Goal: Transaction & Acquisition: Obtain resource

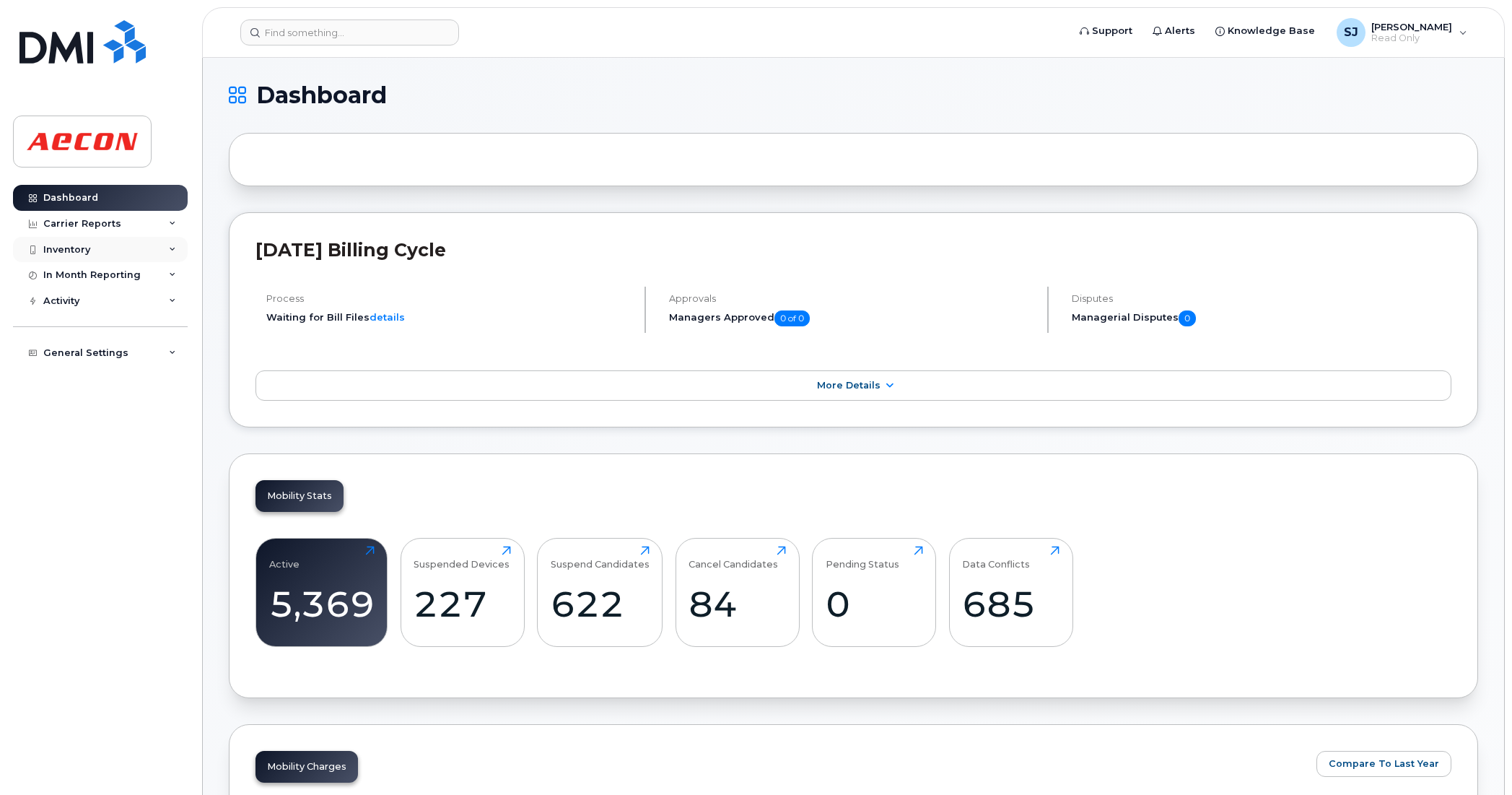
click at [170, 253] on icon at bounding box center [173, 249] width 7 height 7
click at [90, 276] on div "Mobility Devices" at bounding box center [90, 276] width 82 height 13
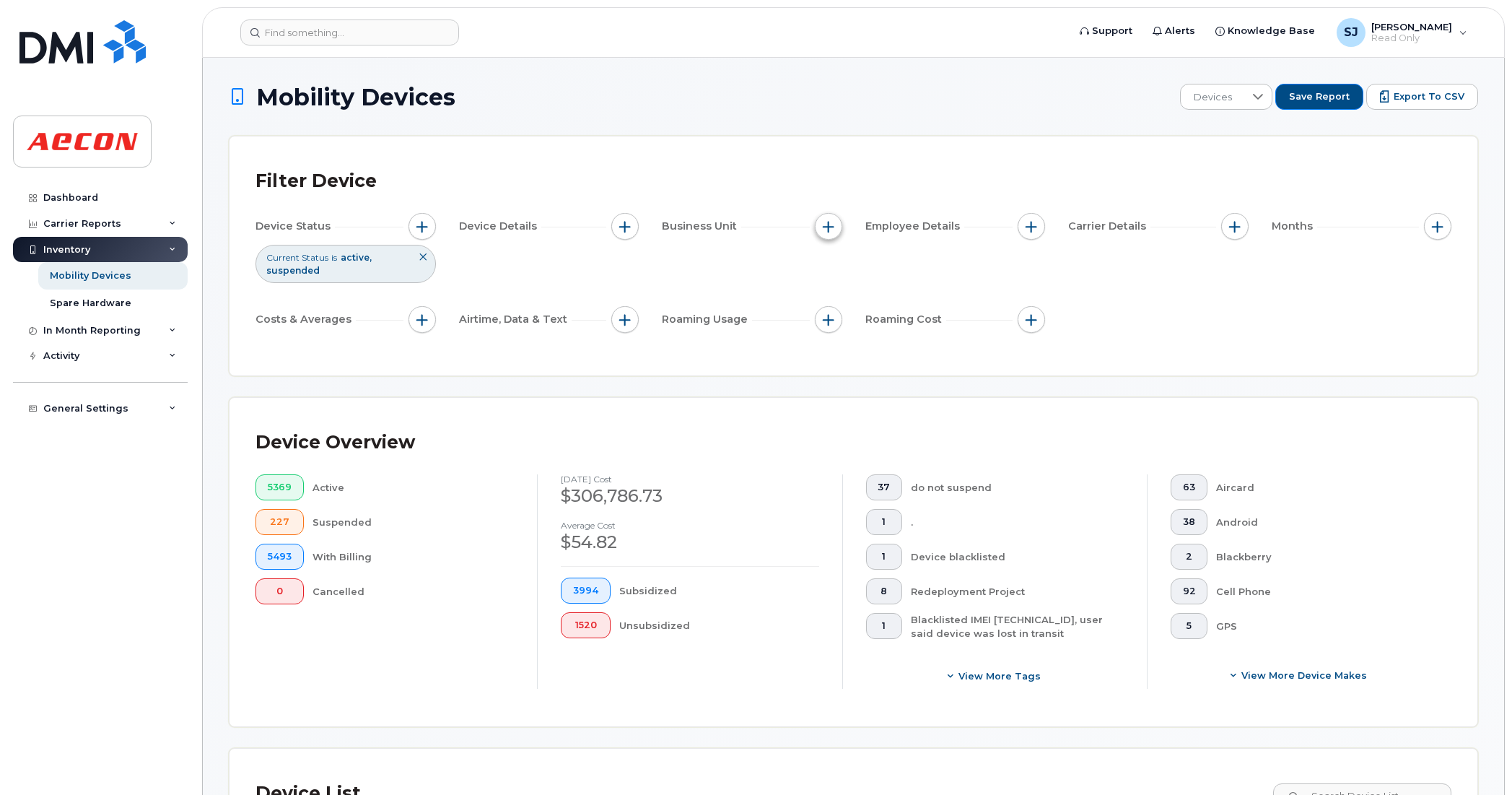
click at [837, 233] on button "button" at bounding box center [829, 226] width 28 height 28
click at [831, 383] on input "Company Code" at bounding box center [832, 384] width 12 height 12
checkbox input "true"
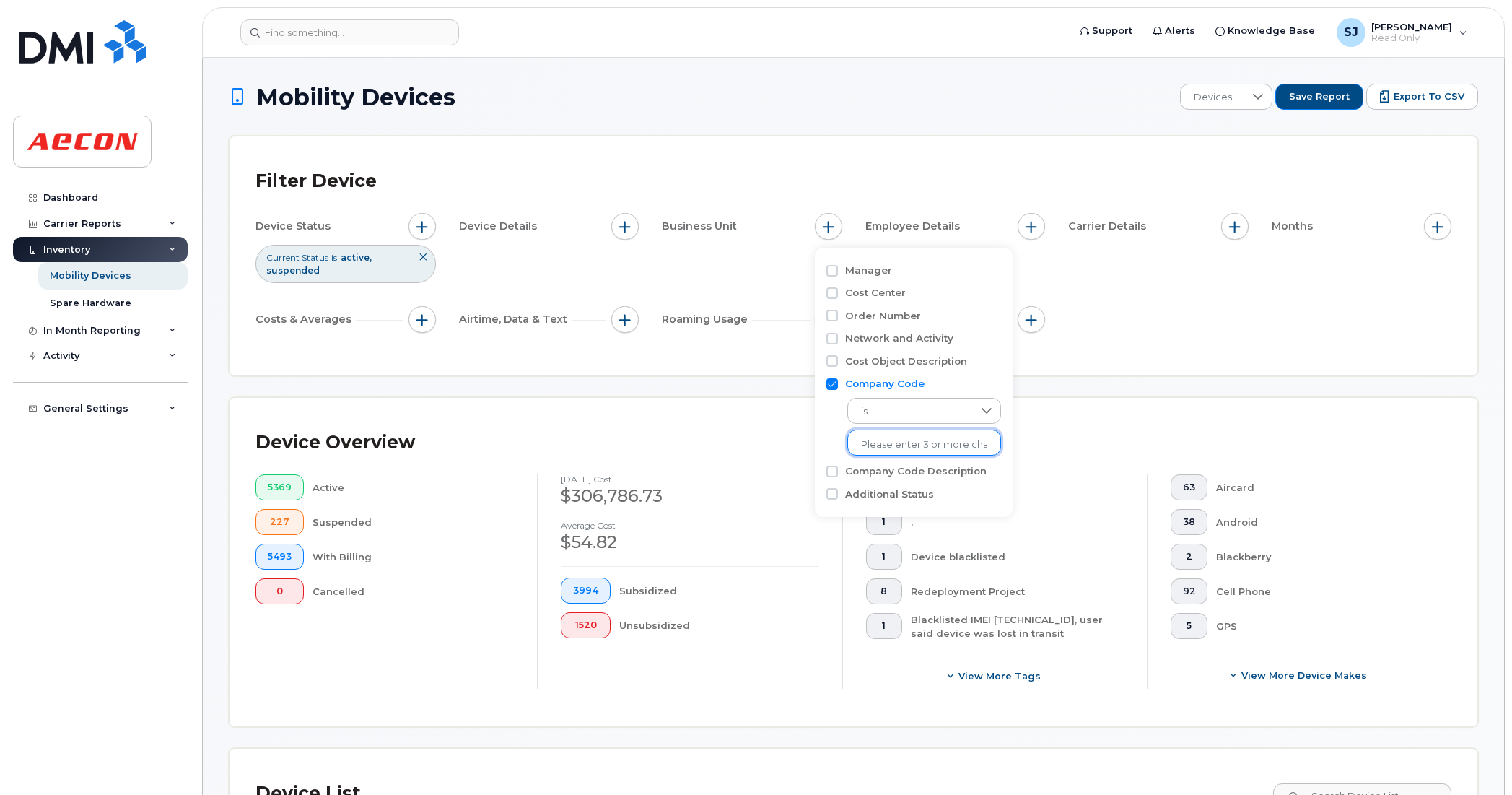
click at [902, 451] on input "text" at bounding box center [924, 444] width 126 height 13
type input "1104"
click at [871, 474] on li "1104" at bounding box center [916, 474] width 137 height 27
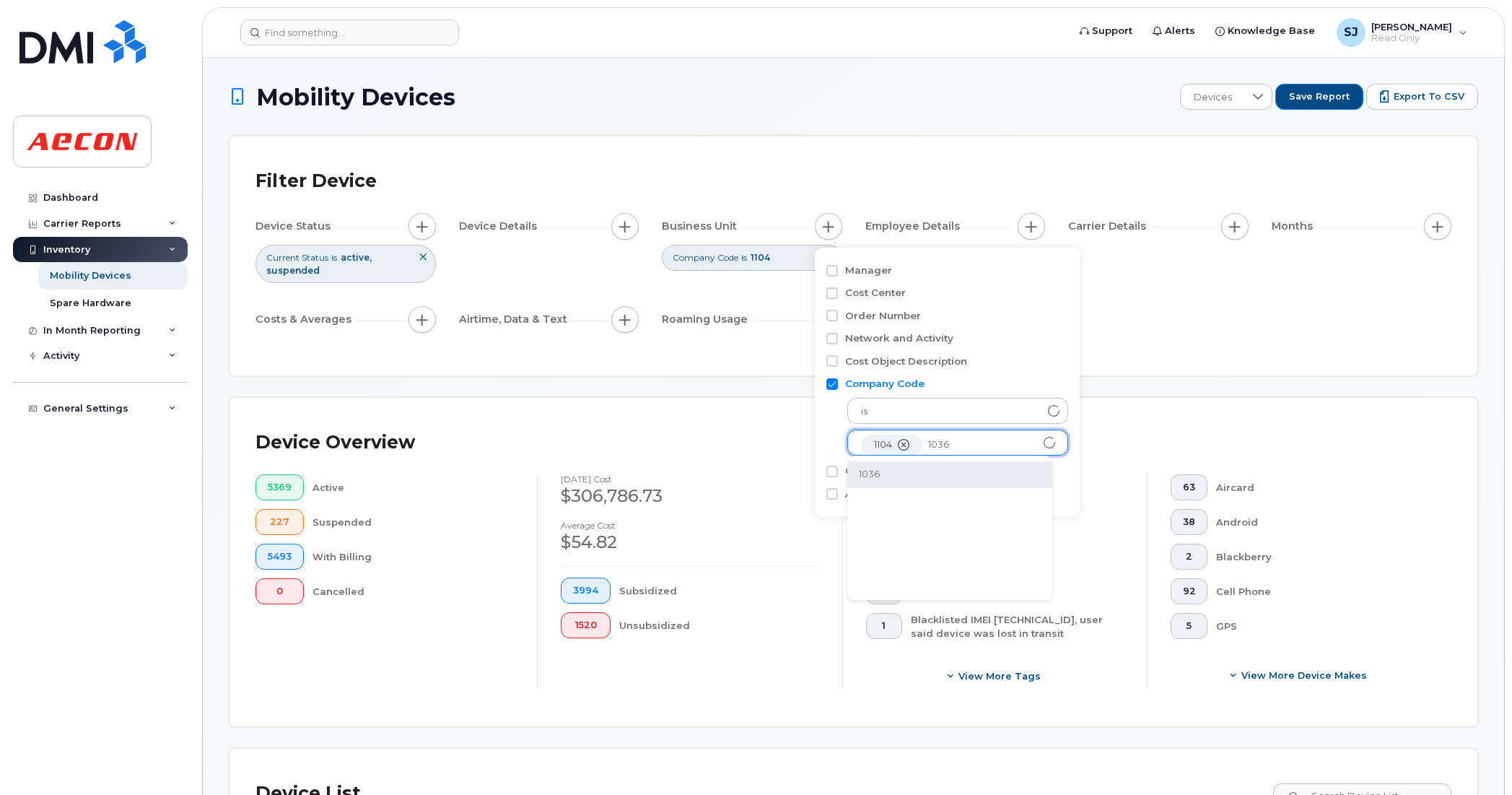
type input "1036"
click at [879, 475] on li "1036" at bounding box center [950, 474] width 205 height 27
type input "1000"
click at [895, 475] on li "1000" at bounding box center [985, 474] width 274 height 27
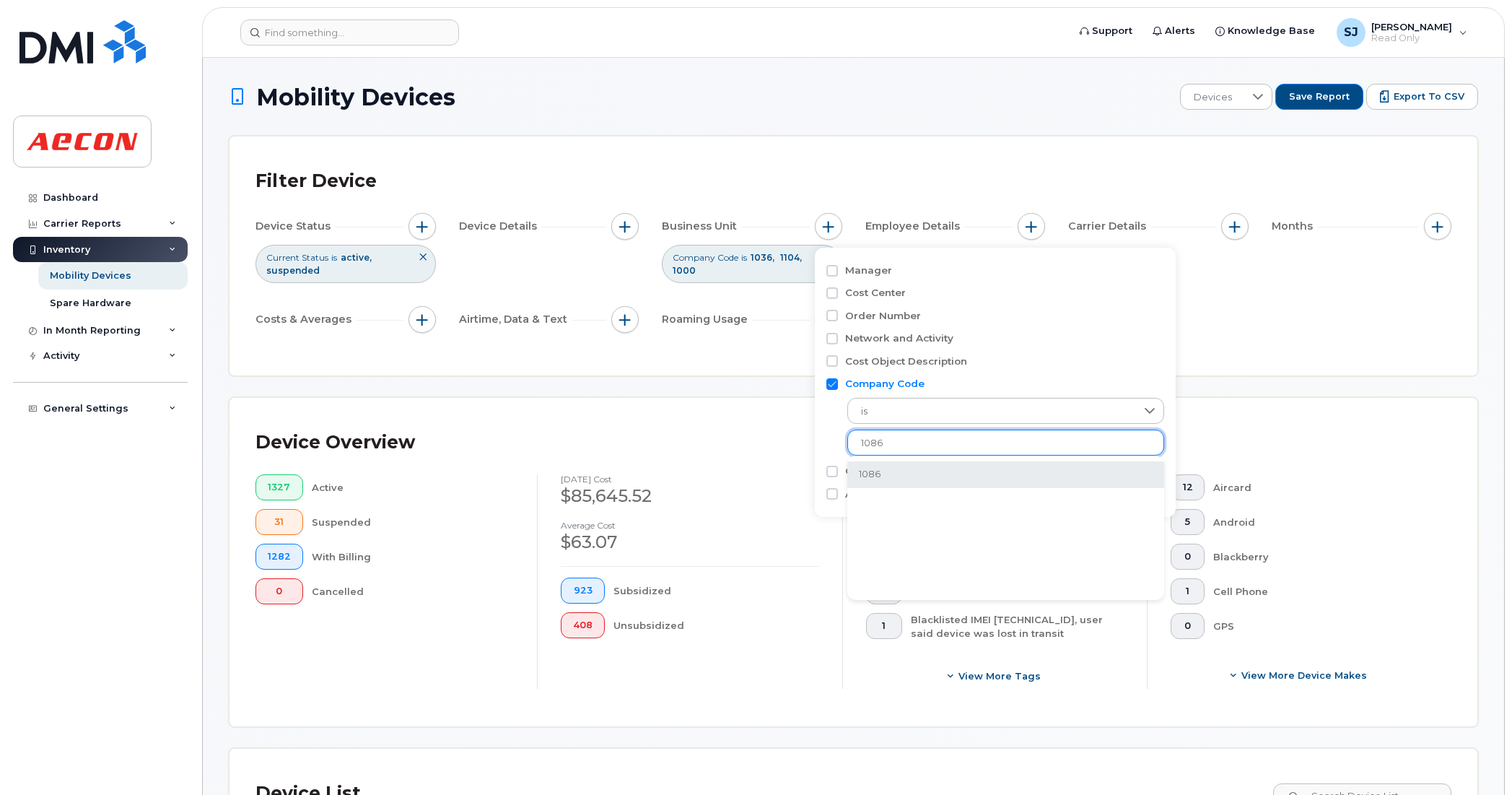
type input "1086"
click at [925, 470] on li "1086" at bounding box center [1006, 474] width 317 height 27
type input "1117"
click at [884, 469] on li "1117" at bounding box center [1006, 474] width 317 height 27
type input "1156"
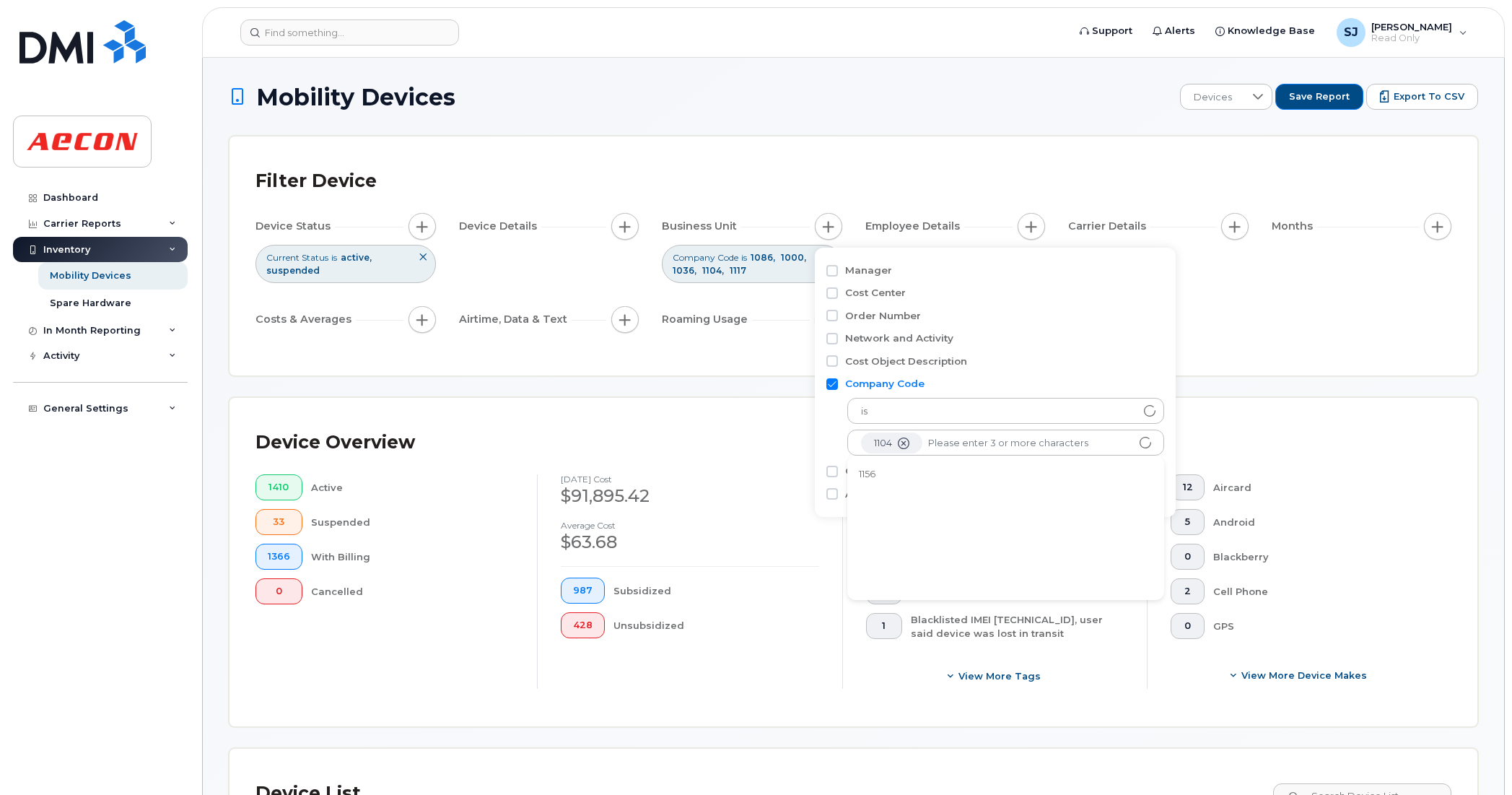
click at [875, 470] on li "1156" at bounding box center [1006, 474] width 317 height 27
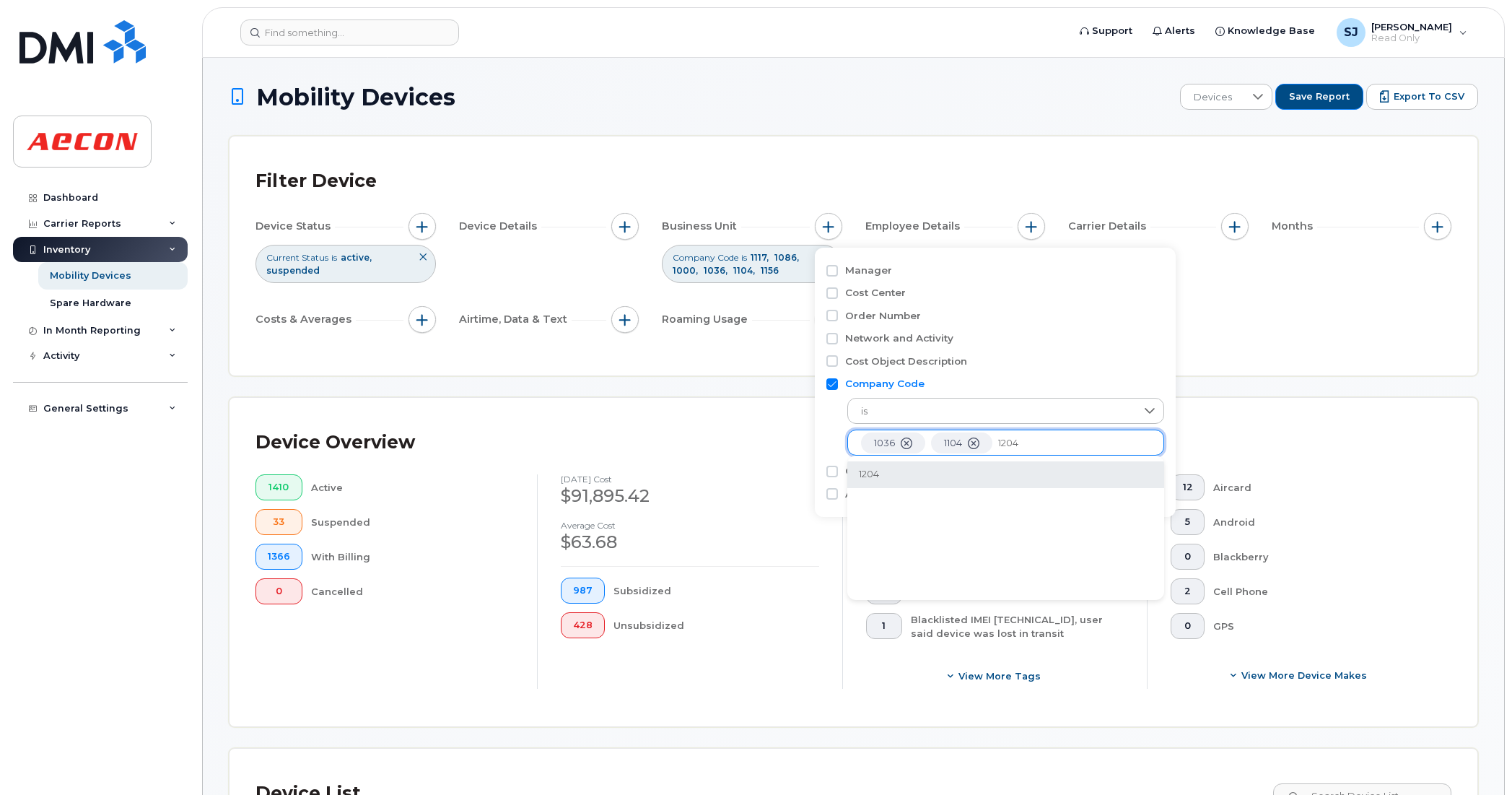
type input "1204"
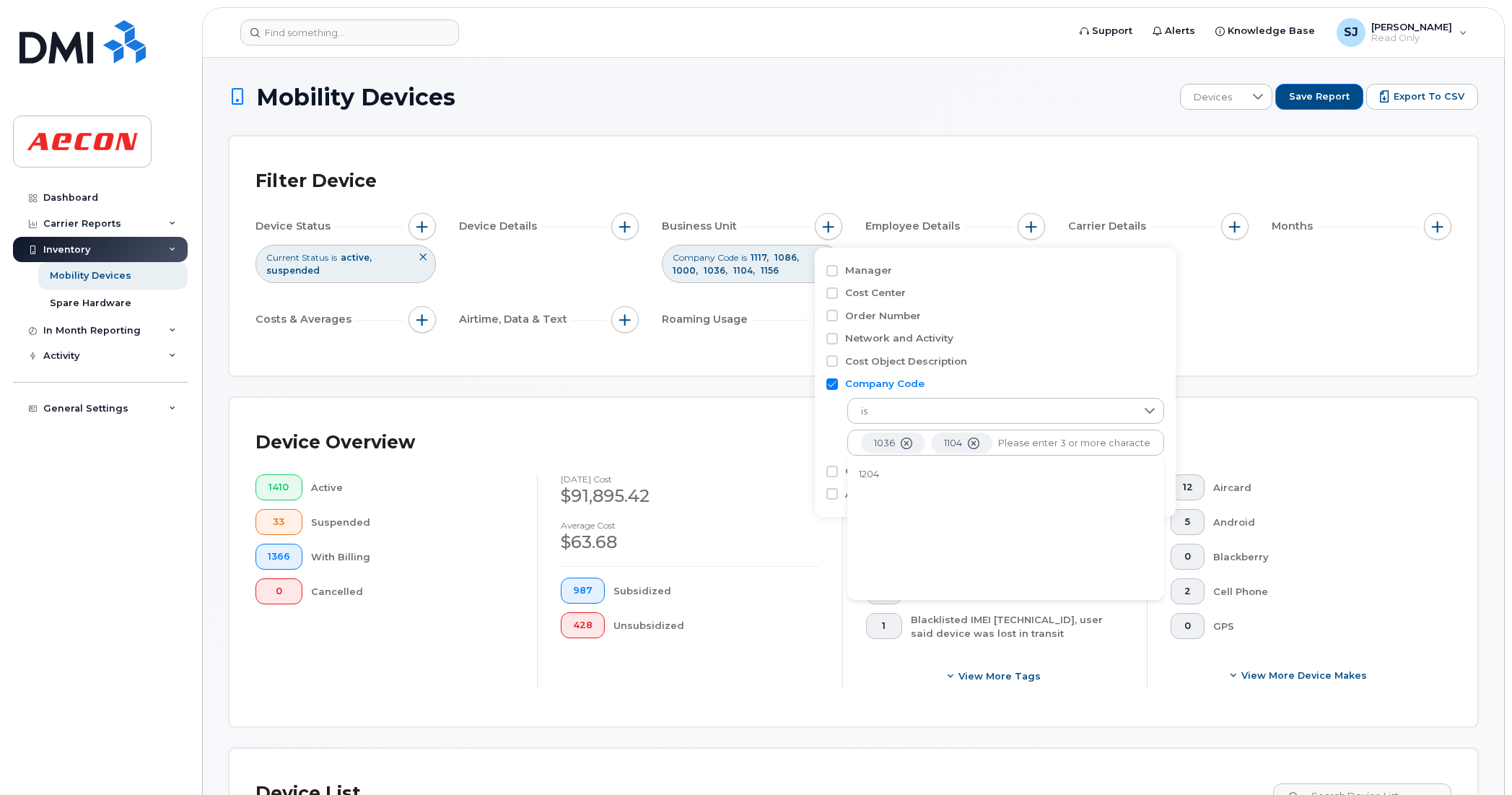
click at [908, 480] on li "1204" at bounding box center [1006, 474] width 317 height 27
type input "9045"
click at [925, 474] on li "9045" at bounding box center [1006, 474] width 317 height 27
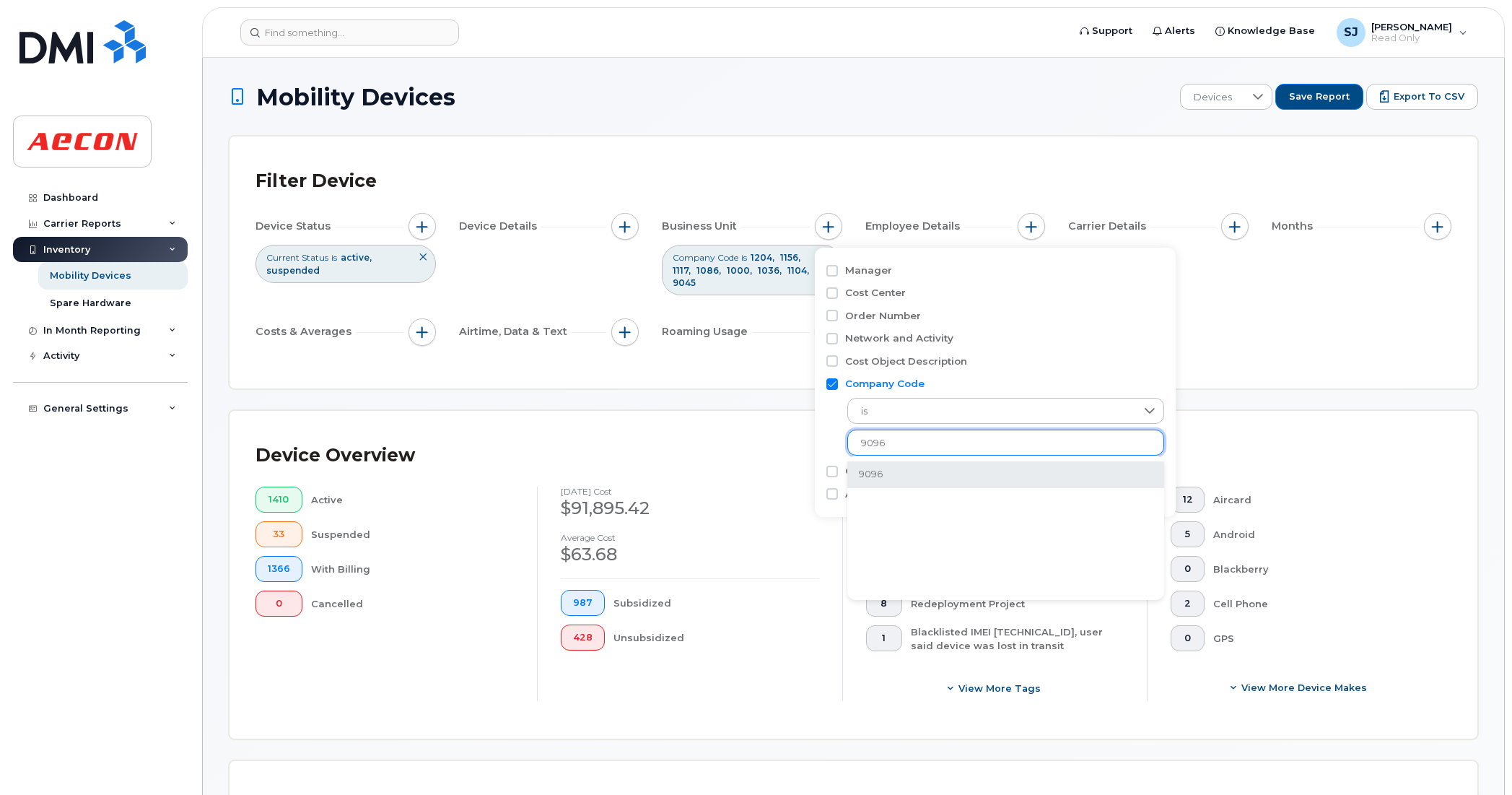
type input "9096"
click at [879, 477] on li "9096" at bounding box center [1006, 474] width 317 height 27
type input "1090"
click at [894, 475] on li "1090" at bounding box center [1006, 474] width 317 height 27
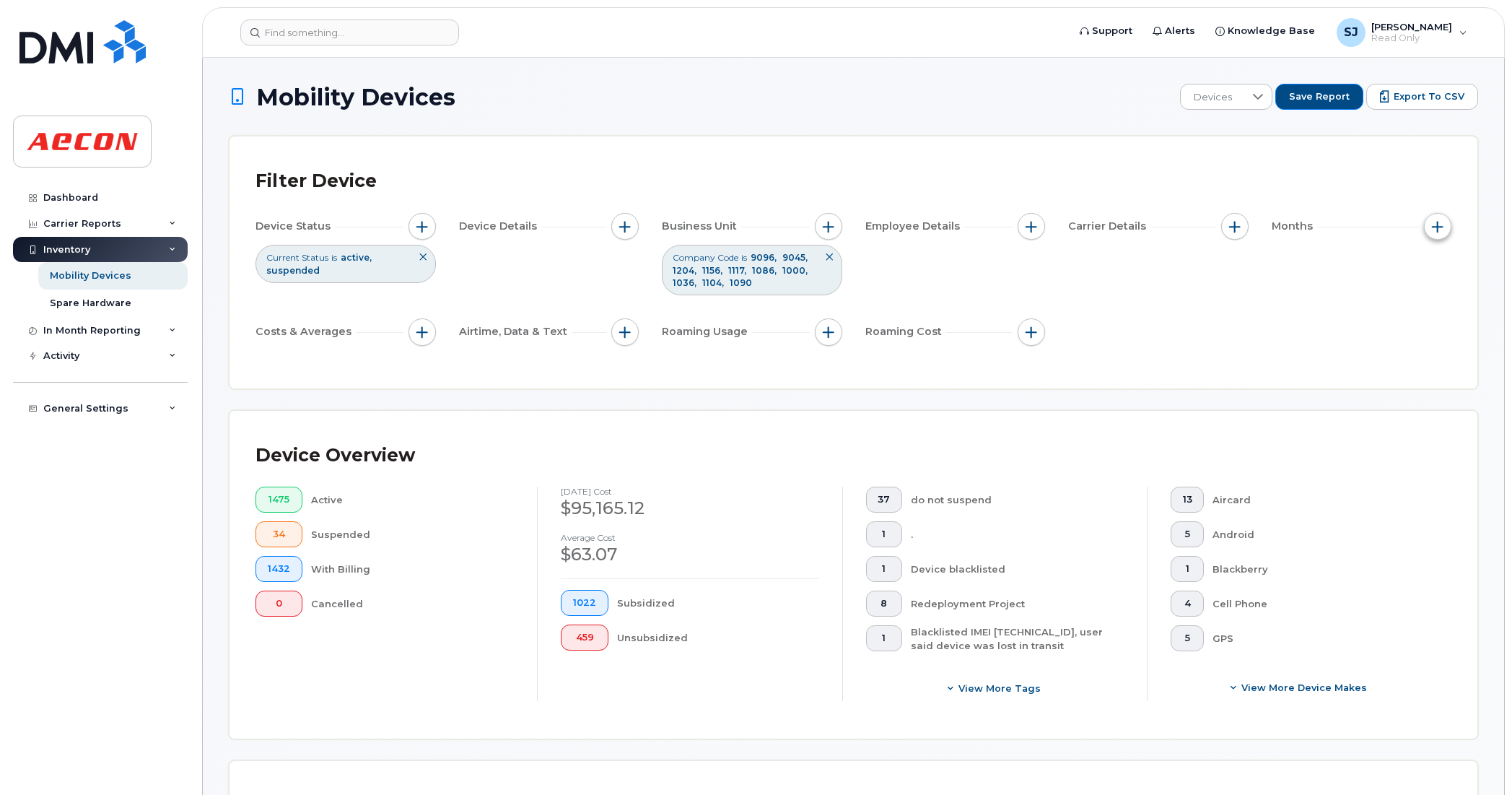
click at [925, 233] on button "button" at bounding box center [1438, 226] width 28 height 28
click at [925, 271] on input "Billing Cycle" at bounding box center [1365, 271] width 12 height 12
checkbox input "true"
click at [925, 337] on div at bounding box center [1425, 328] width 28 height 25
click at [925, 482] on li "2025" at bounding box center [1422, 476] width 88 height 31
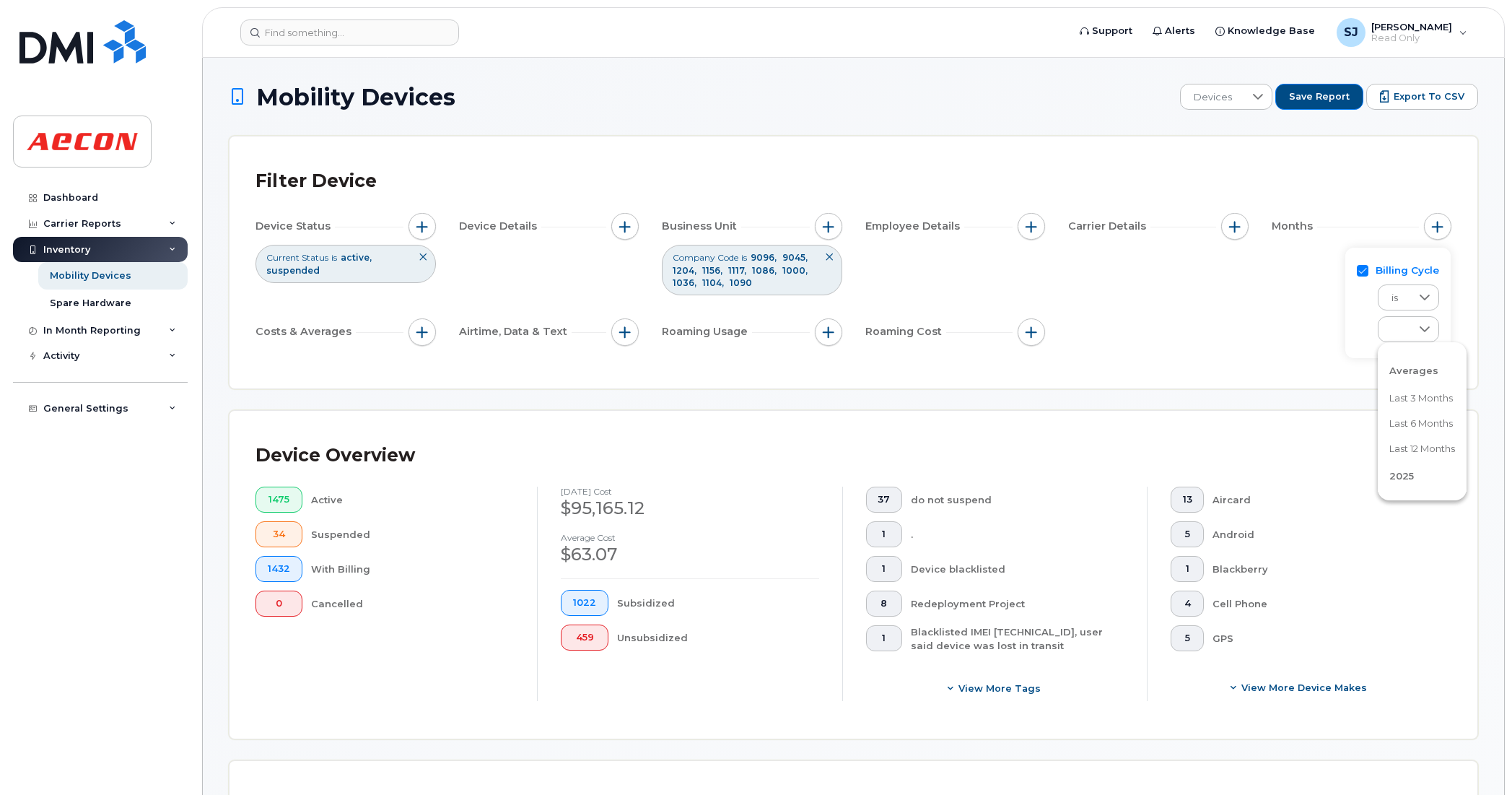
click at [925, 477] on span "2025" at bounding box center [1402, 476] width 25 height 12
click at [925, 400] on span "Last 3 months" at bounding box center [1421, 398] width 63 height 14
click at [925, 319] on span "Last 3 months" at bounding box center [1424, 329] width 90 height 26
click at [925, 388] on span "[DATE]" at bounding box center [1405, 393] width 31 height 14
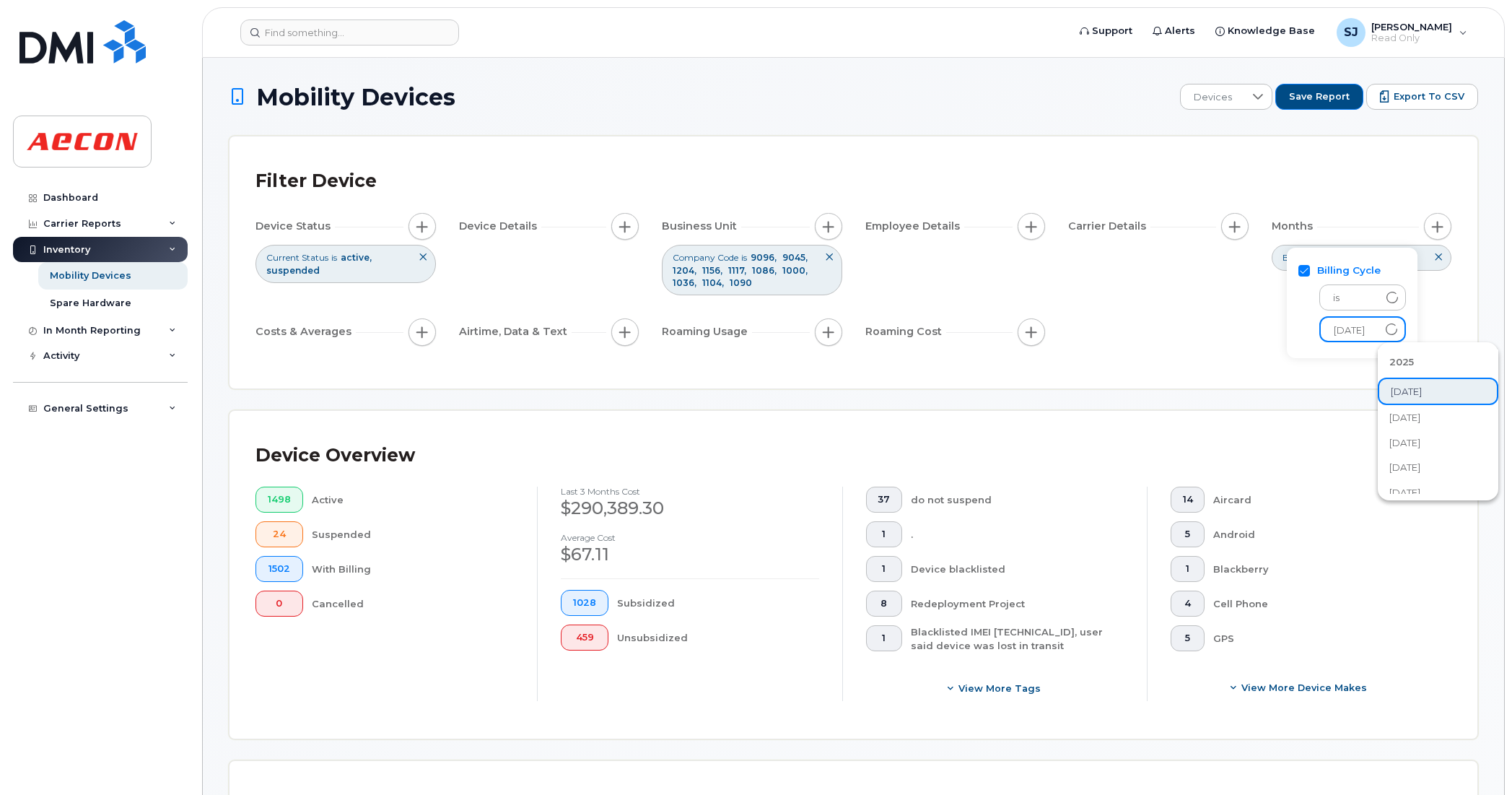
scroll to position [112, 0]
click at [925, 383] on div "Filter Device Device Status Current Status is active suspended Device Details B…" at bounding box center [853, 262] width 1248 height 252
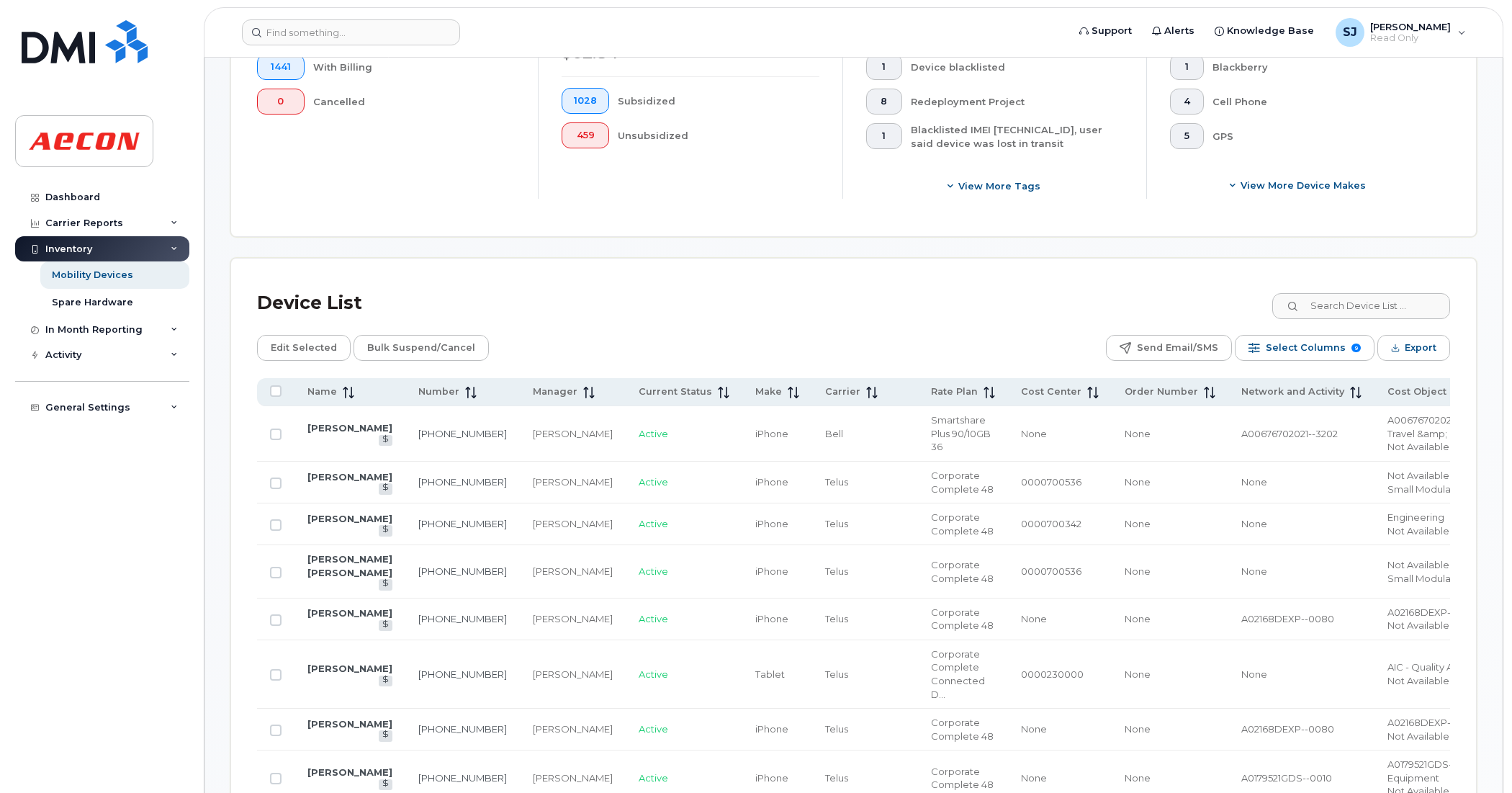
scroll to position [450, 0]
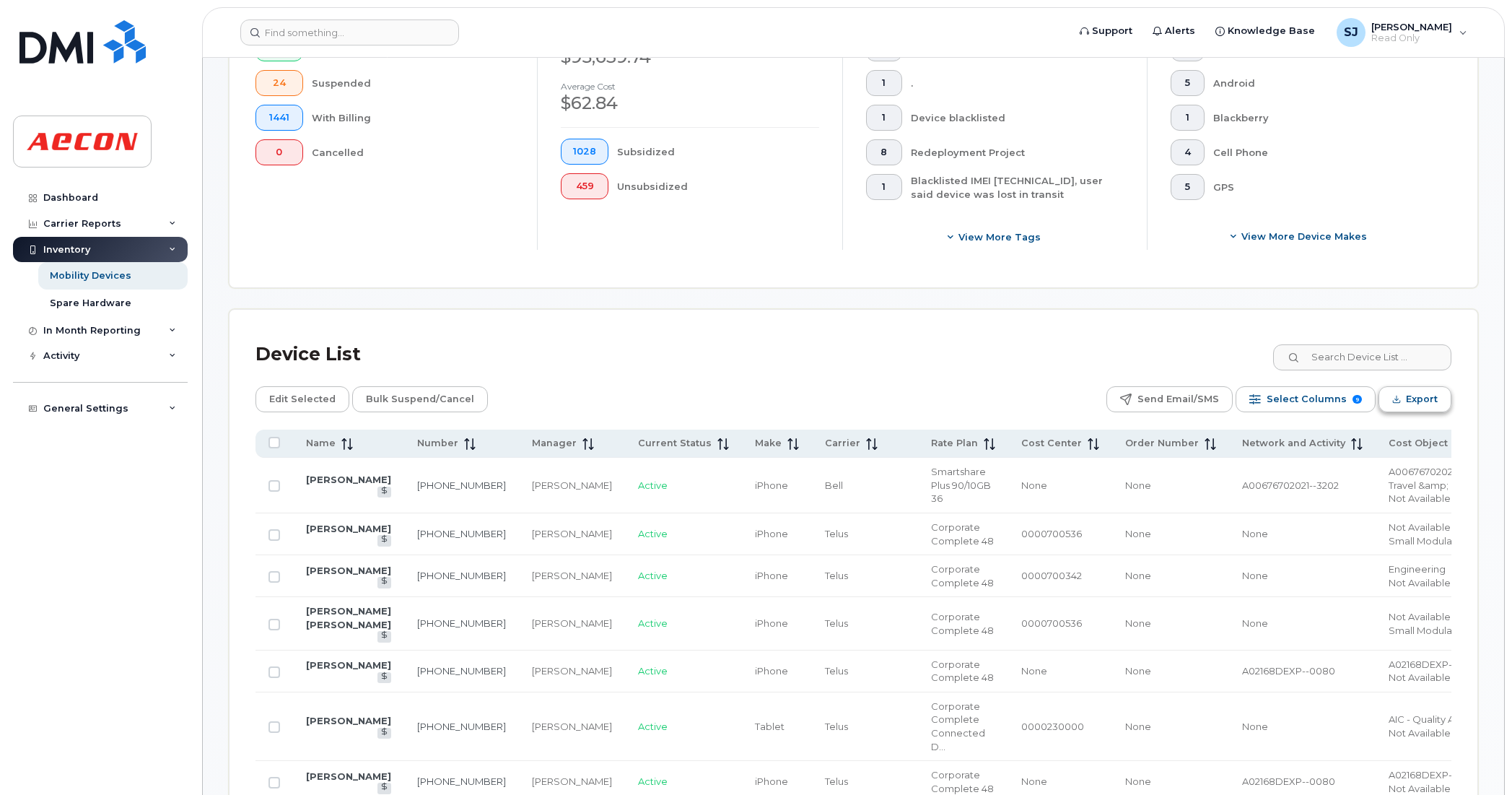
click at [925, 404] on button "Export" at bounding box center [1414, 399] width 73 height 26
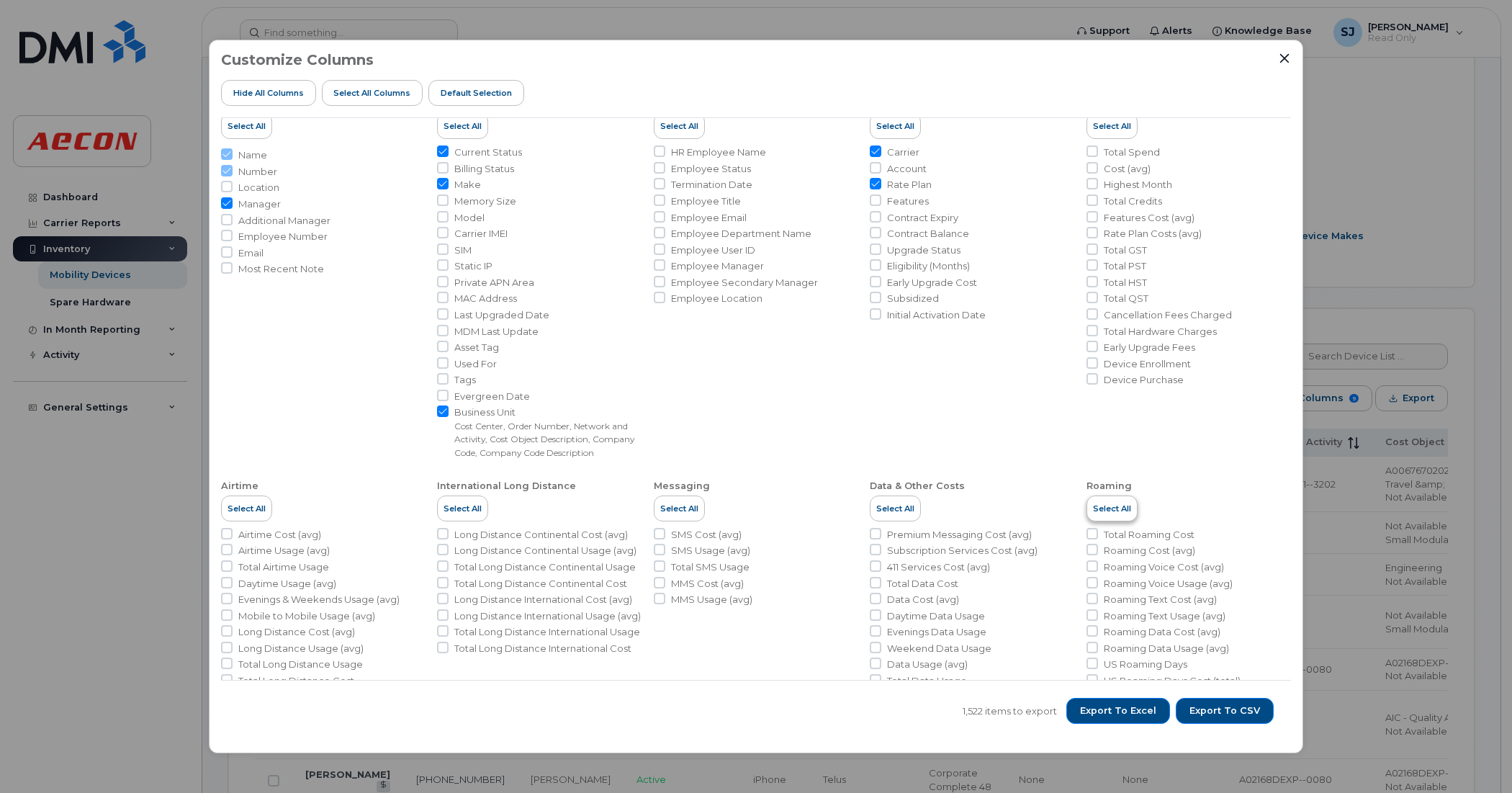
scroll to position [0, 0]
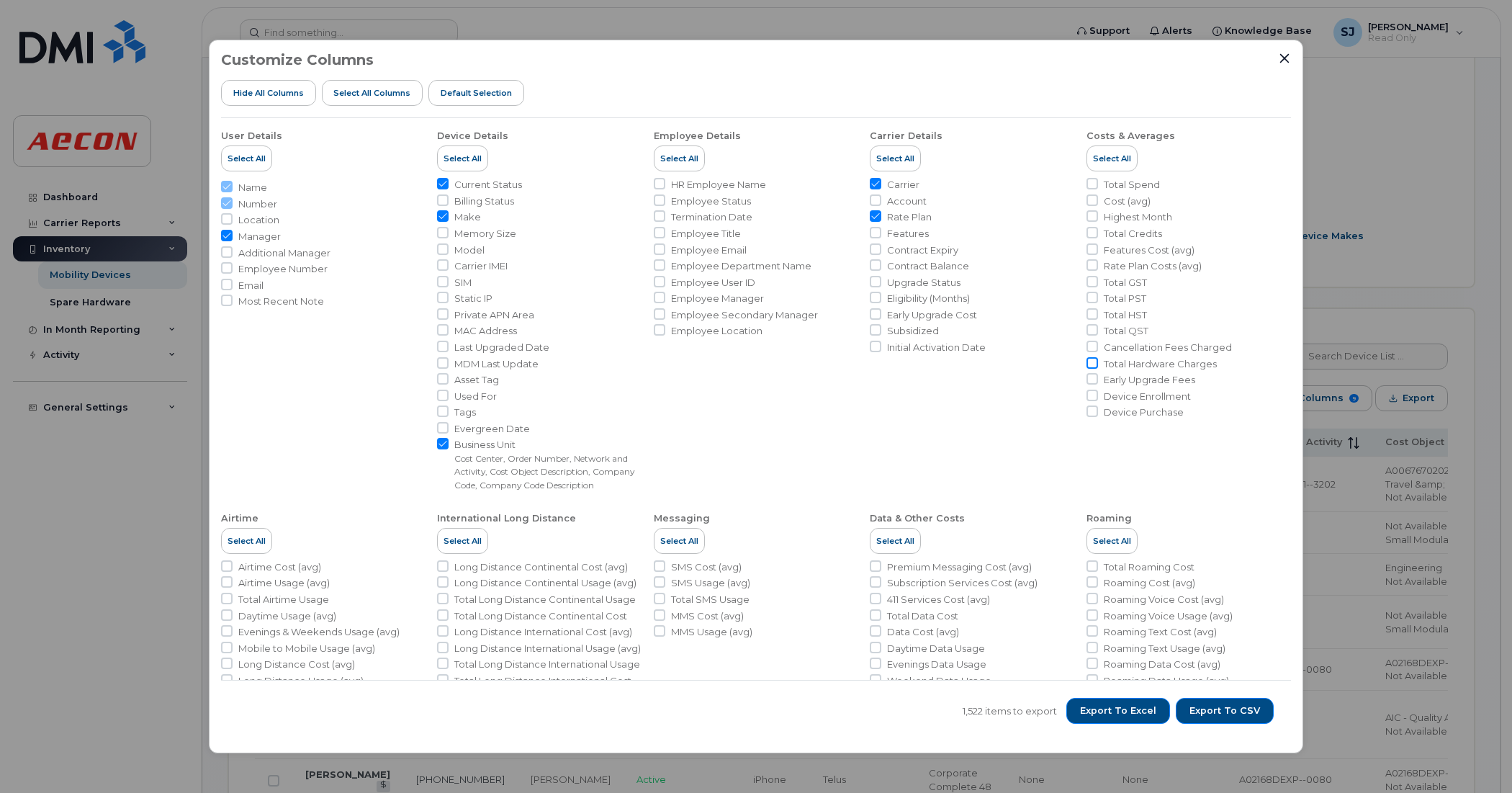
click at [923, 363] on input "Total Hardware Charges" at bounding box center [1092, 363] width 12 height 12
checkbox input "true"
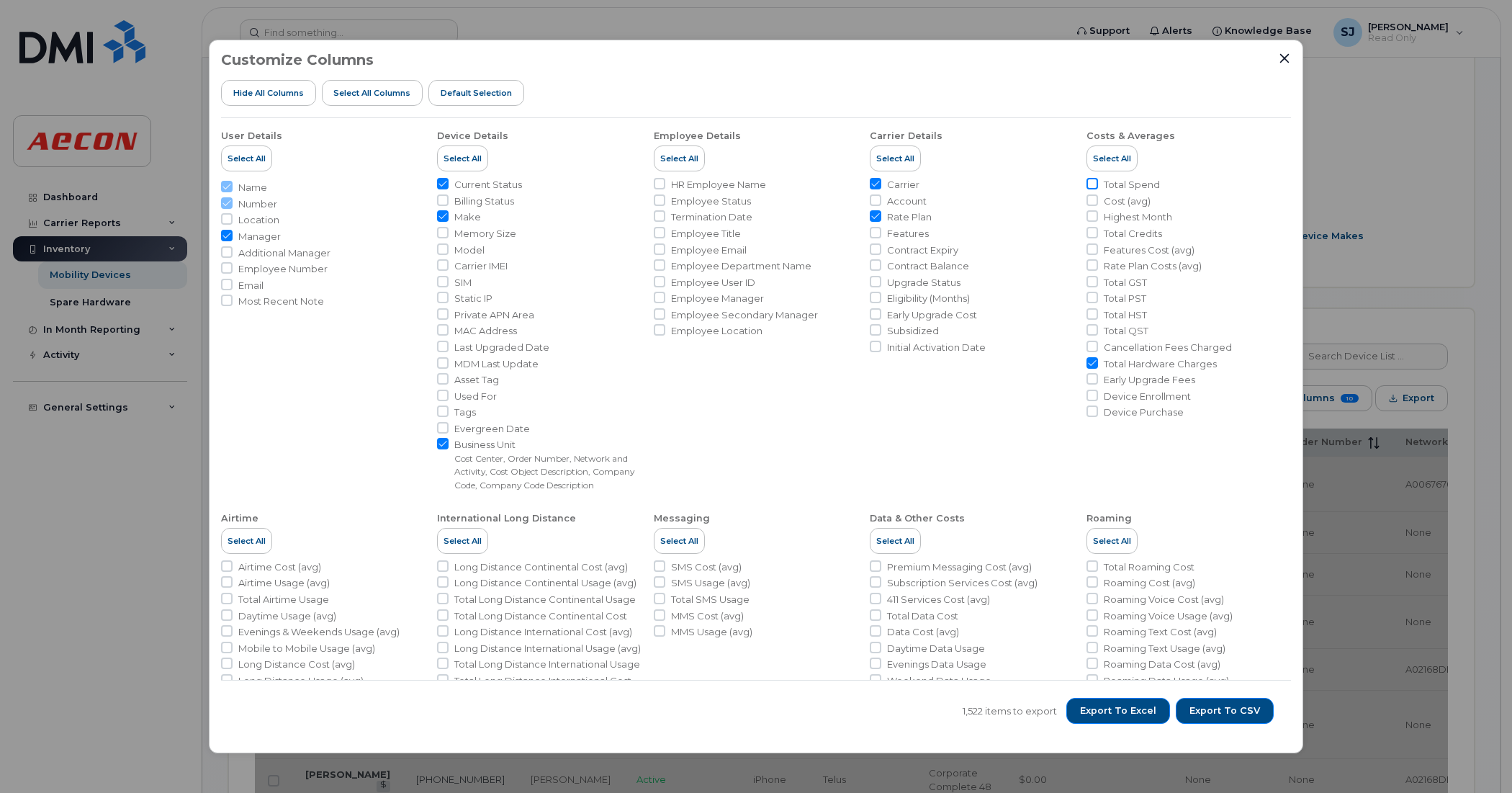
click at [923, 184] on input "Total Spend" at bounding box center [1092, 184] width 12 height 12
checkbox input "true"
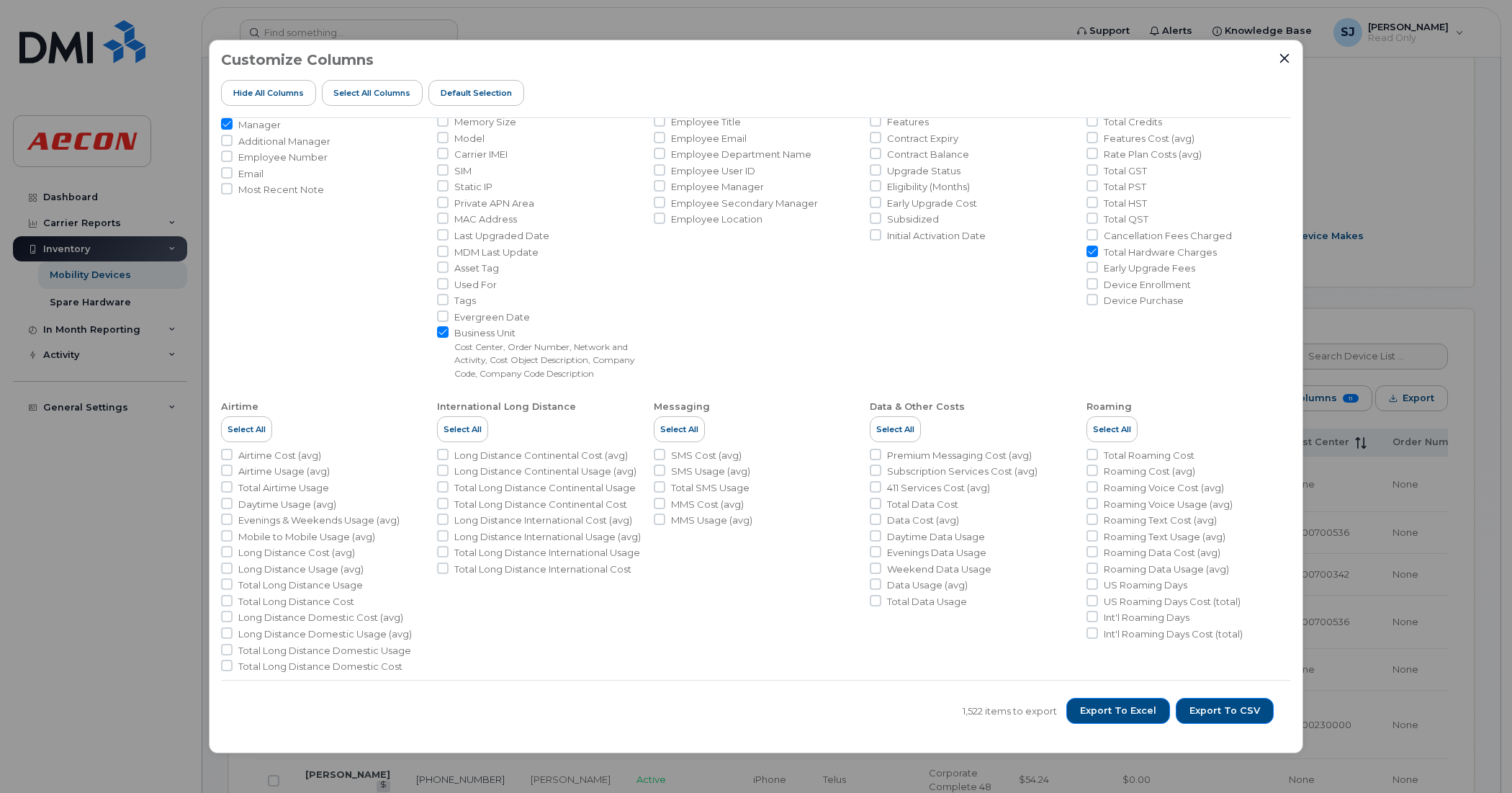
scroll to position [123, 0]
click at [923, 438] on input "Total Roaming Cost" at bounding box center [1092, 442] width 12 height 12
checkbox input "true"
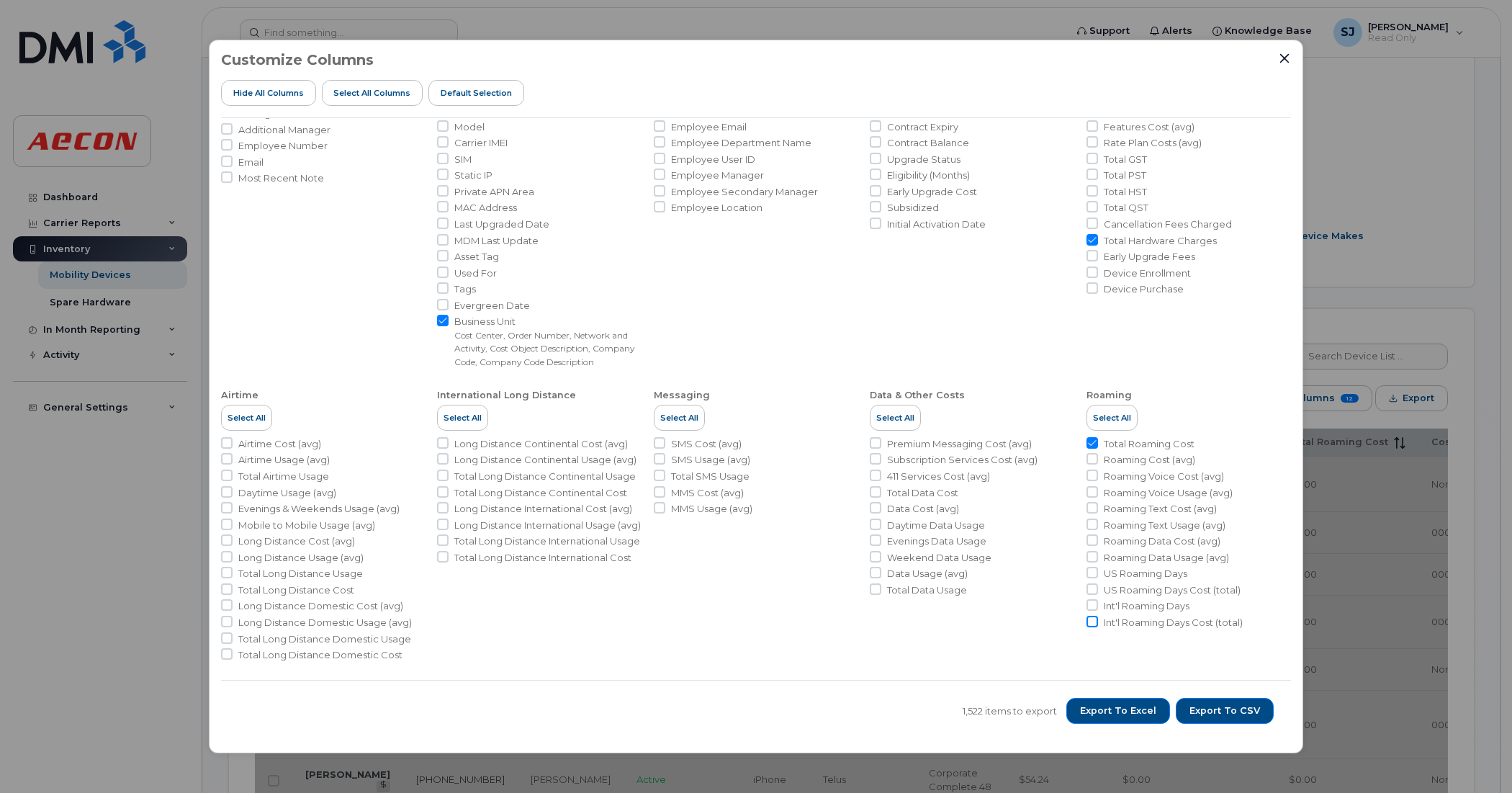
click at [923, 618] on input "Int'l Roaming Days Cost (total)" at bounding box center [1092, 621] width 12 height 12
checkbox input "true"
click at [923, 603] on input "Int'l Roaming Days" at bounding box center [1092, 605] width 12 height 12
checkbox input "true"
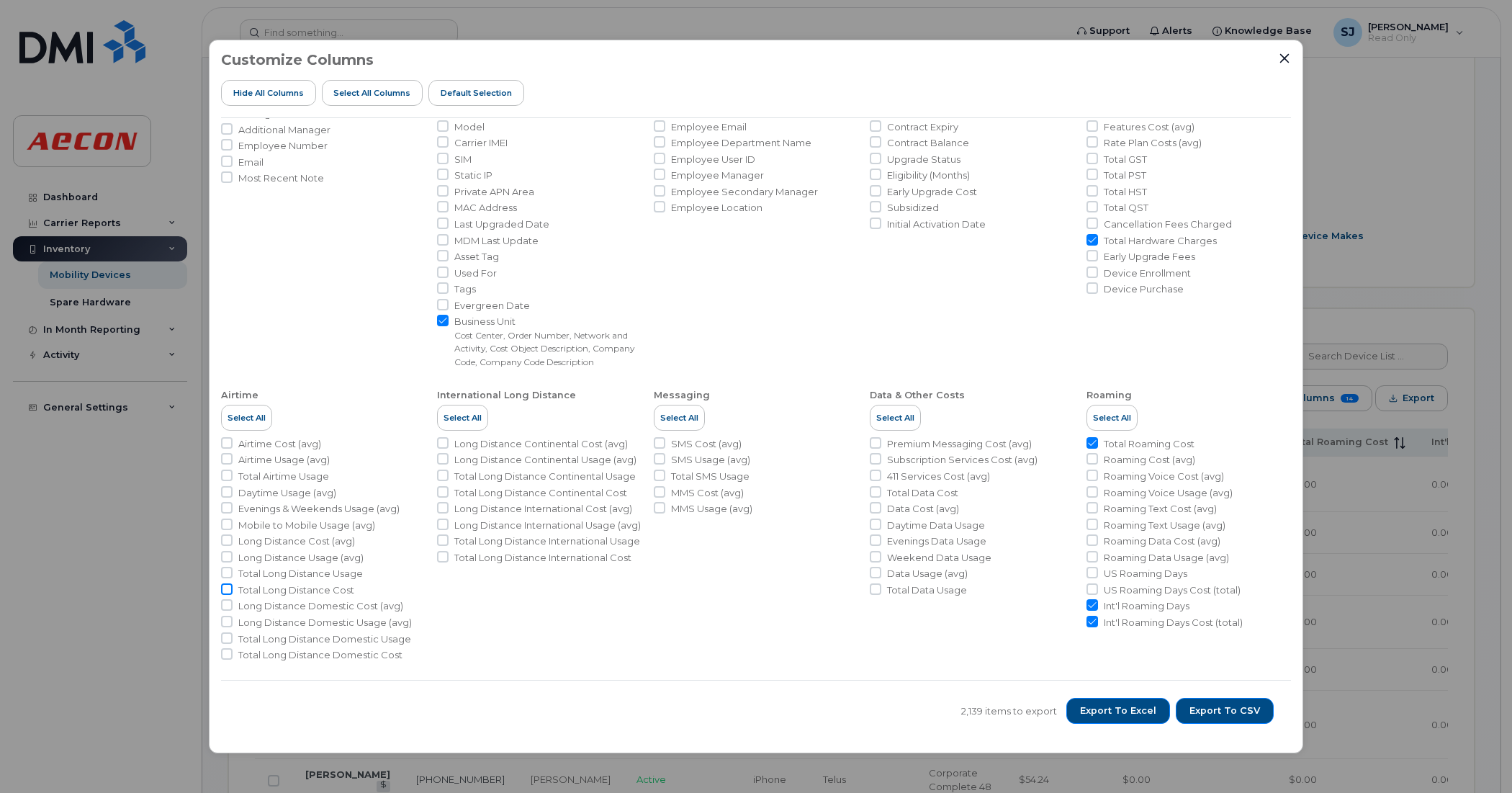
click at [229, 586] on input "Total Long Distance Cost" at bounding box center [227, 588] width 12 height 12
checkbox input "true"
click at [441, 492] on input "Total Long Distance Continental Cost" at bounding box center [442, 491] width 12 height 12
checkbox input "true"
click at [876, 492] on input "Total Data Cost" at bounding box center [875, 491] width 12 height 12
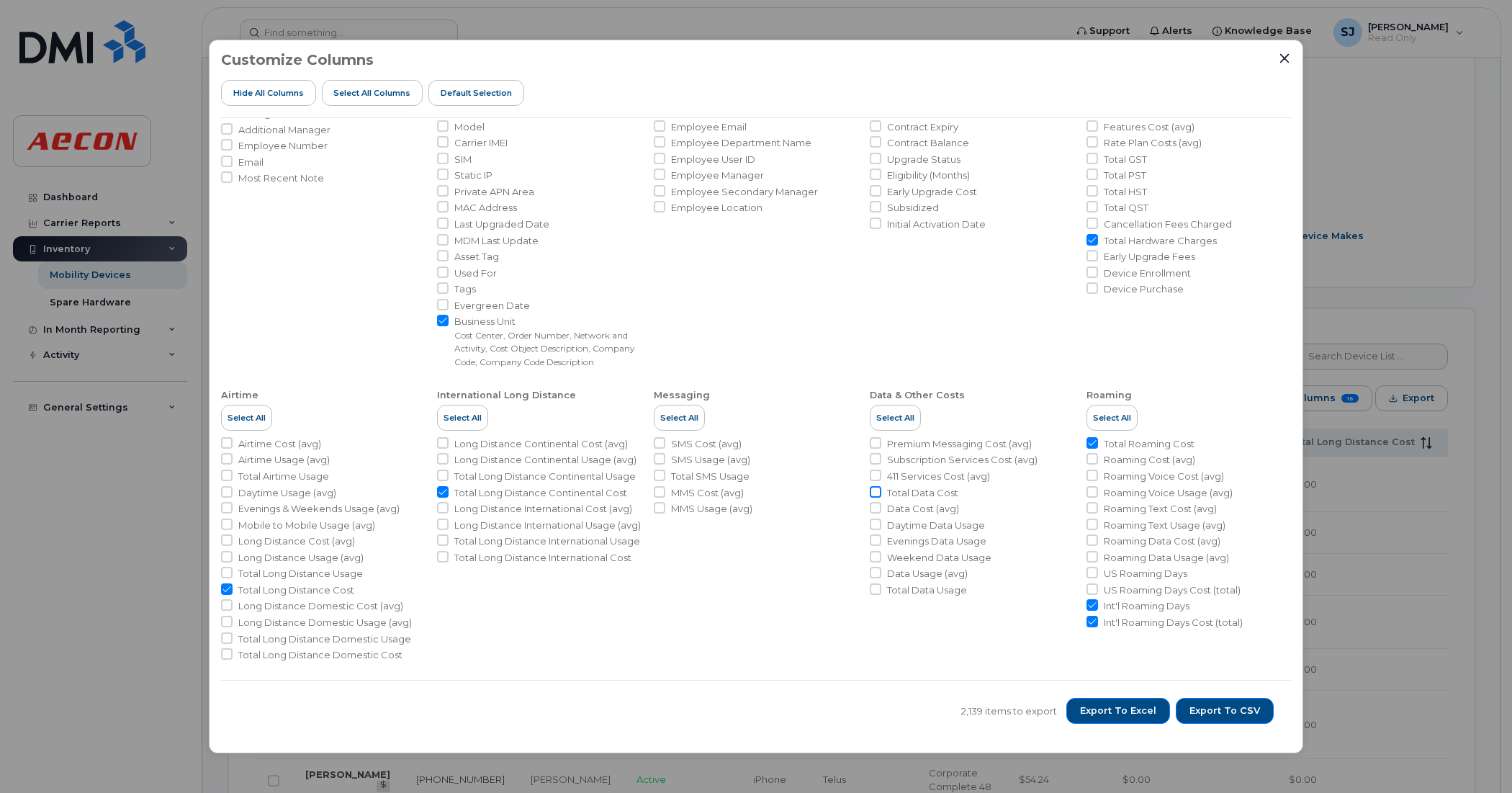
checkbox input "true"
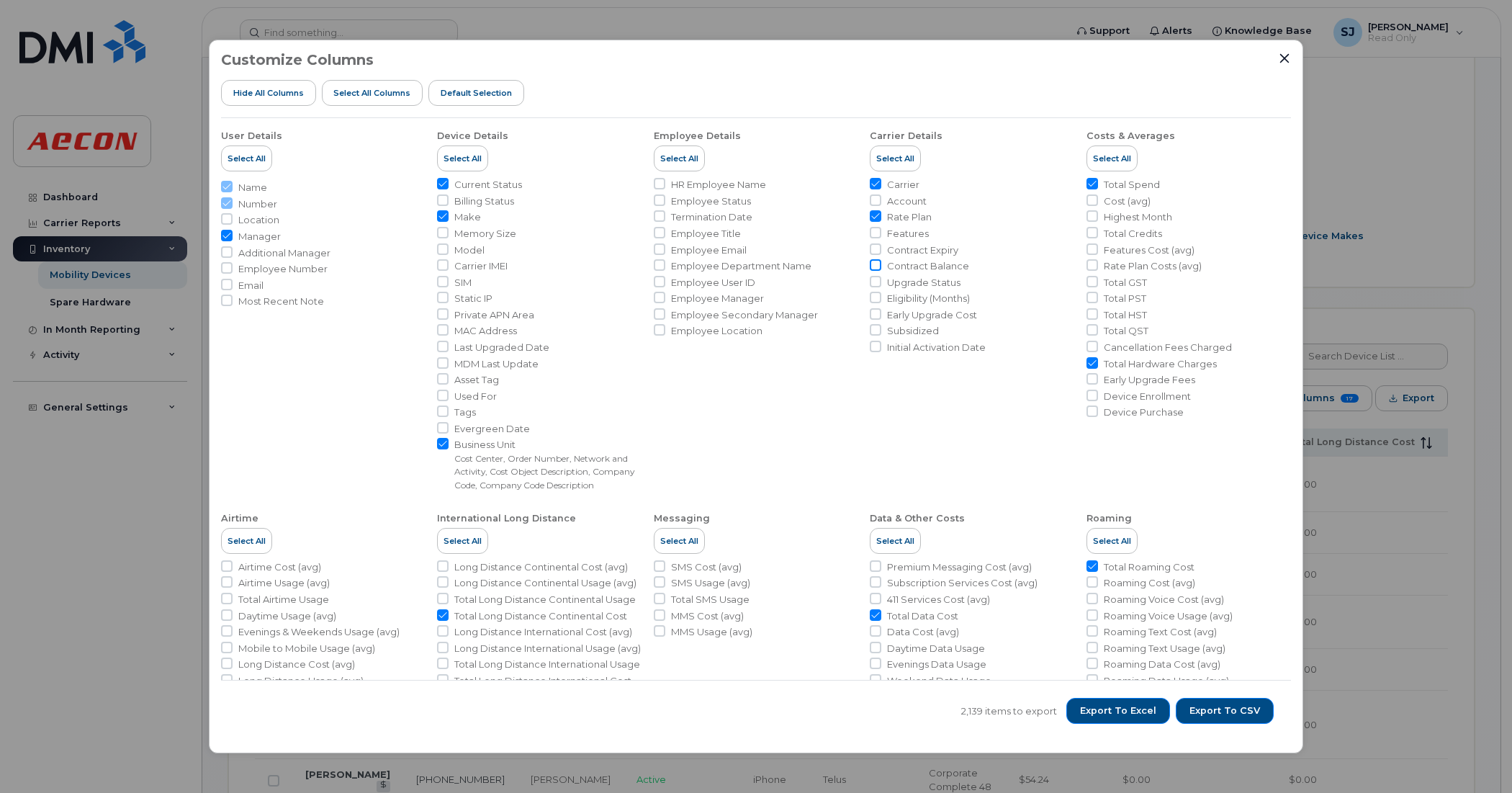
click at [875, 268] on input "Contract Balance" at bounding box center [875, 264] width 12 height 12
checkbox input "true"
click at [923, 699] on button "Export to Excel" at bounding box center [1118, 710] width 104 height 26
click at [923, 52] on icon "Close" at bounding box center [1284, 58] width 12 height 12
